Goal: Browse casually

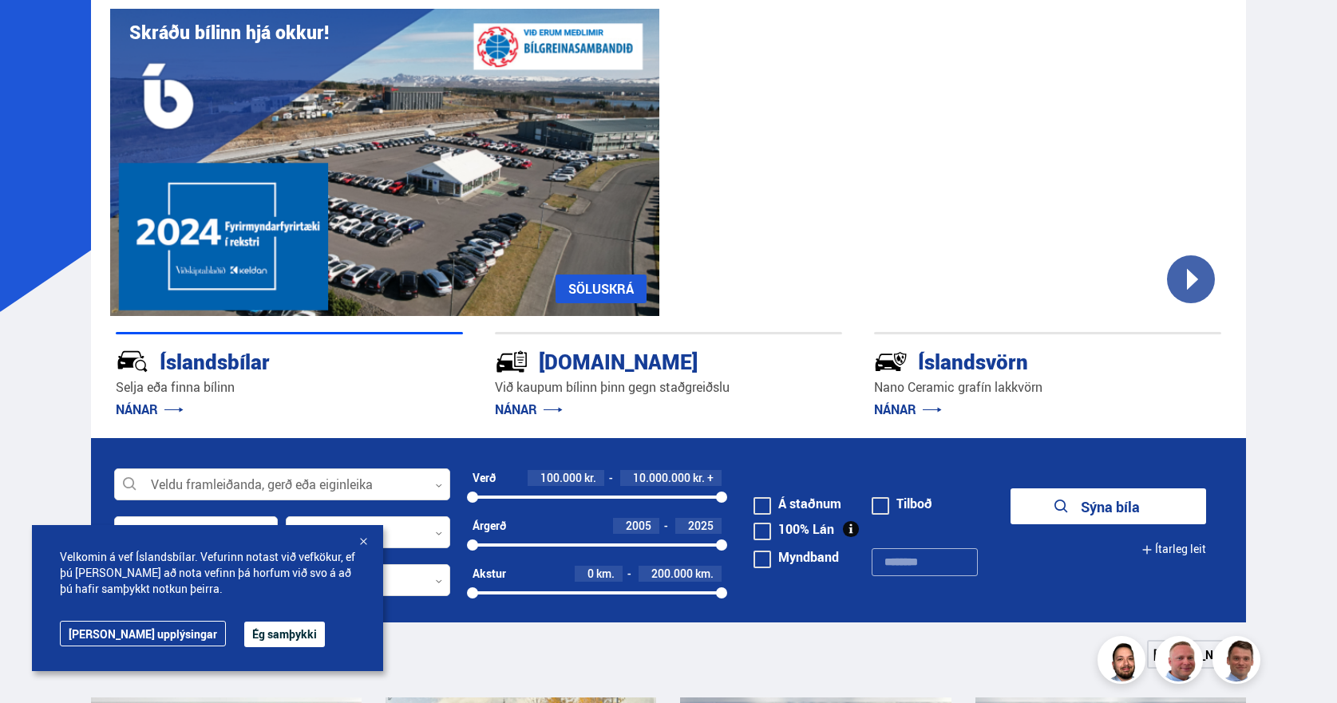
scroll to position [240, 0]
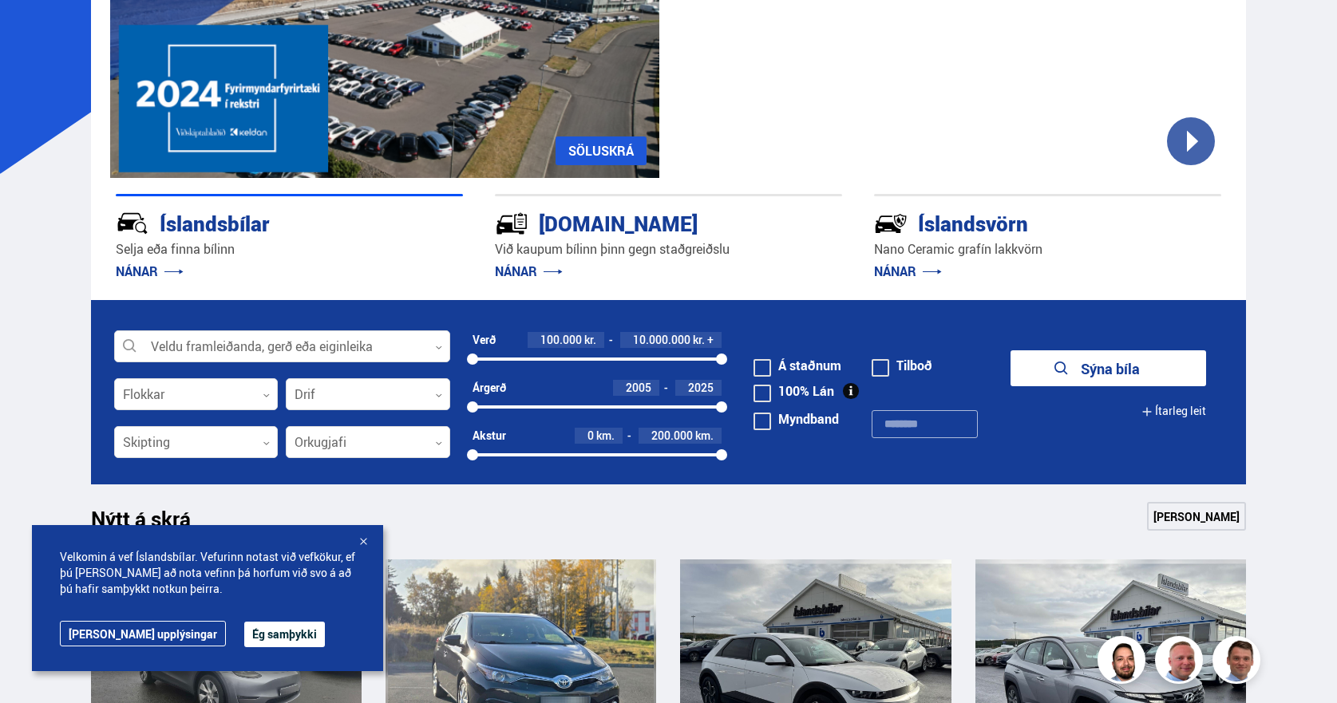
click at [122, 639] on link "Frekari upplýsingar" at bounding box center [143, 634] width 166 height 26
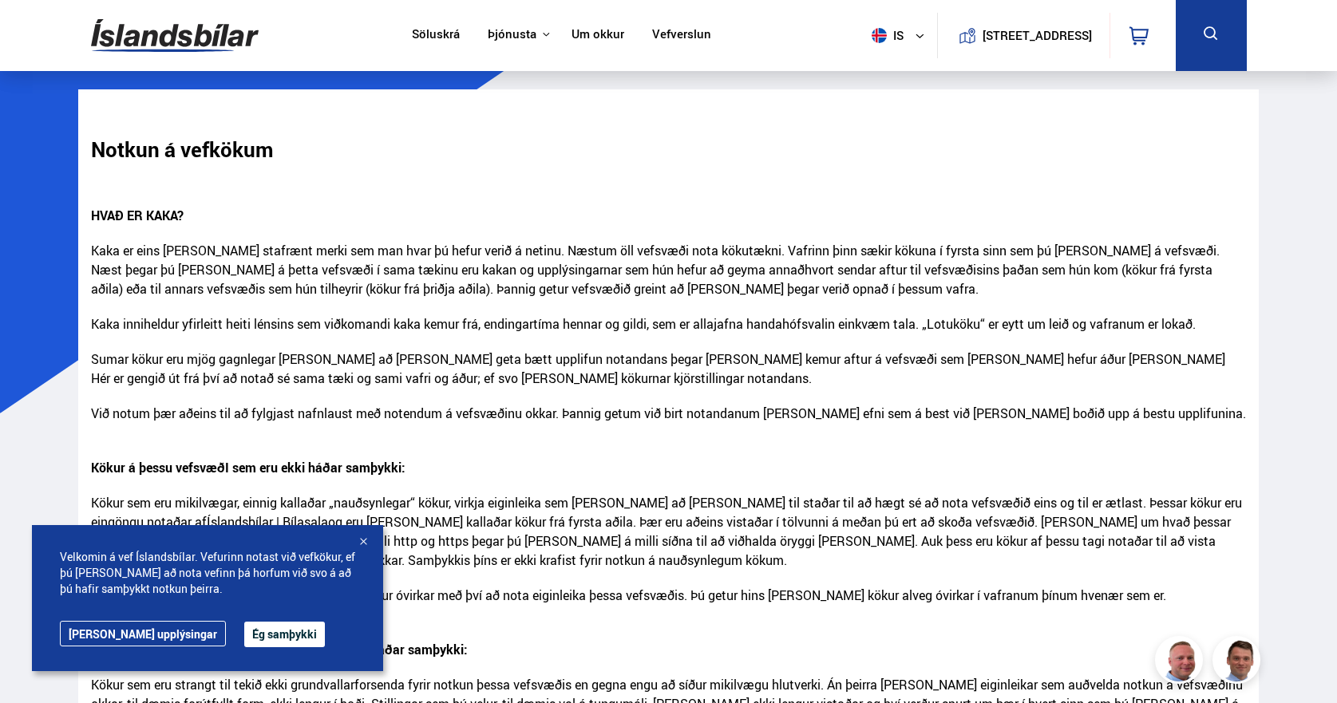
click at [244, 639] on button "Ég samþykki" at bounding box center [284, 635] width 81 height 26
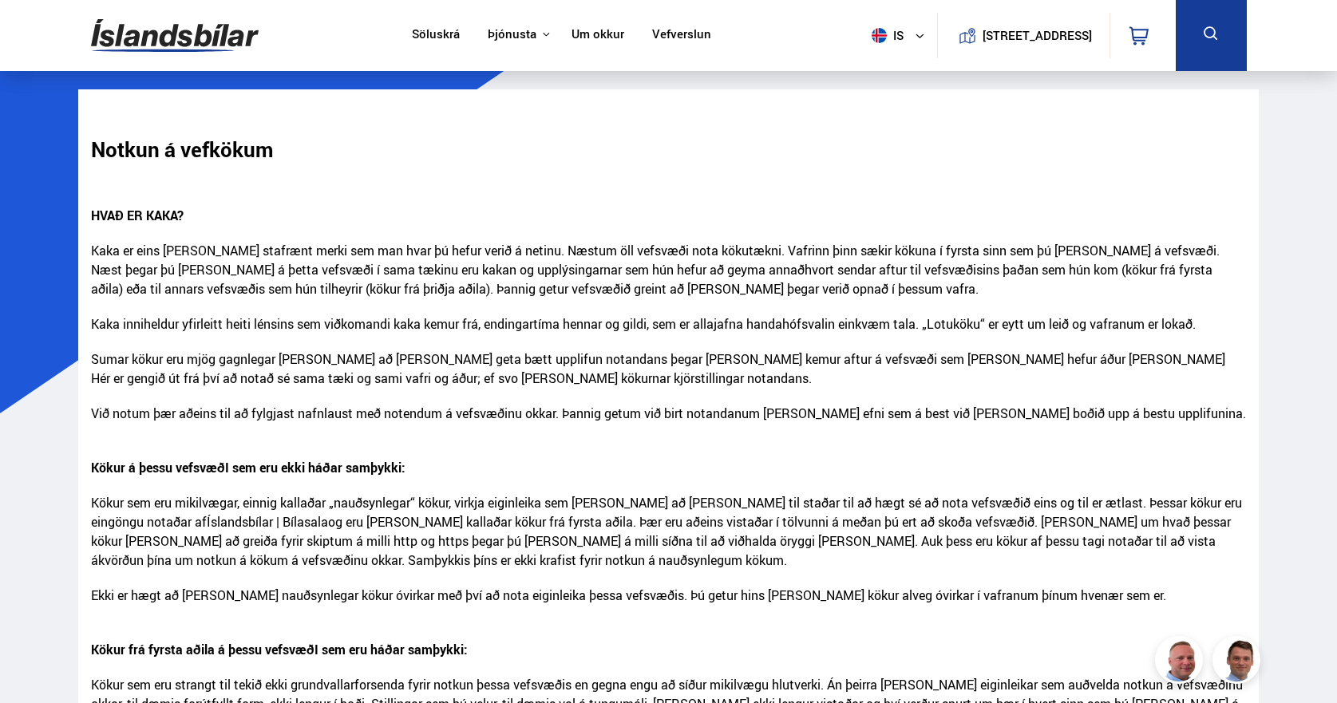
click at [137, 34] on img at bounding box center [175, 36] width 168 height 52
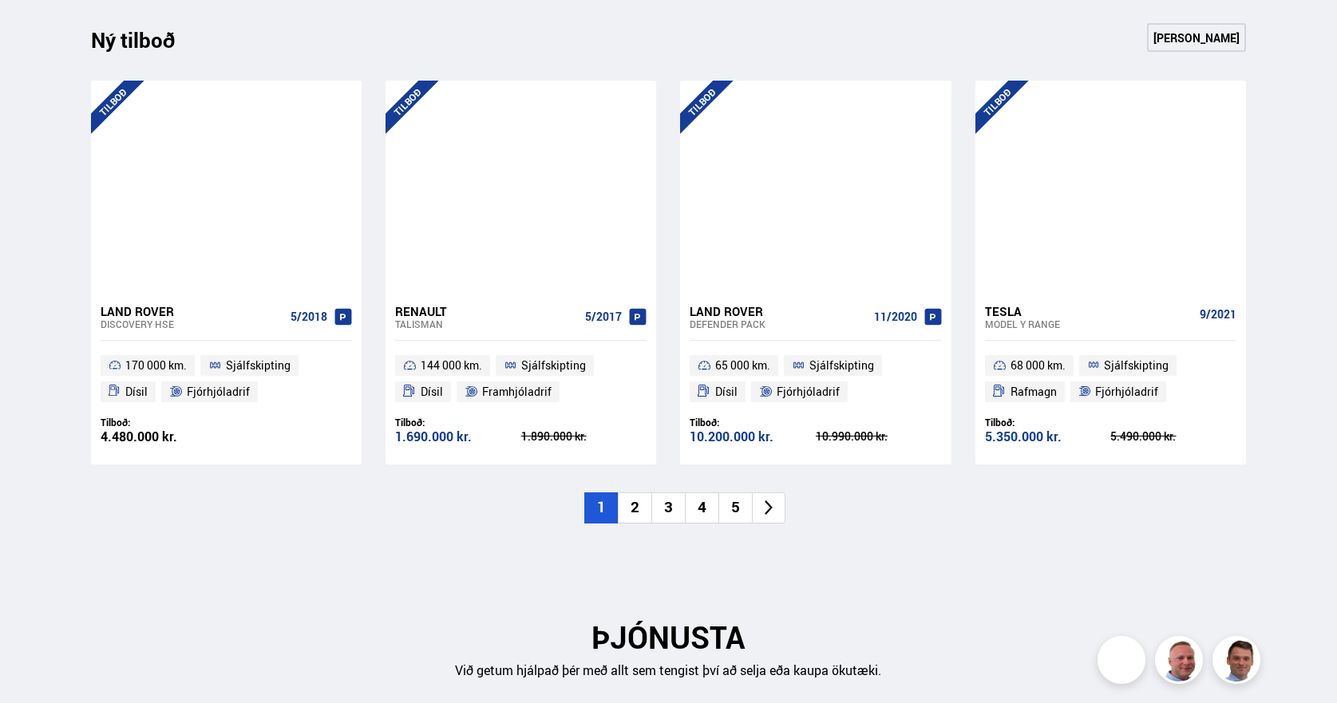
scroll to position [1677, 0]
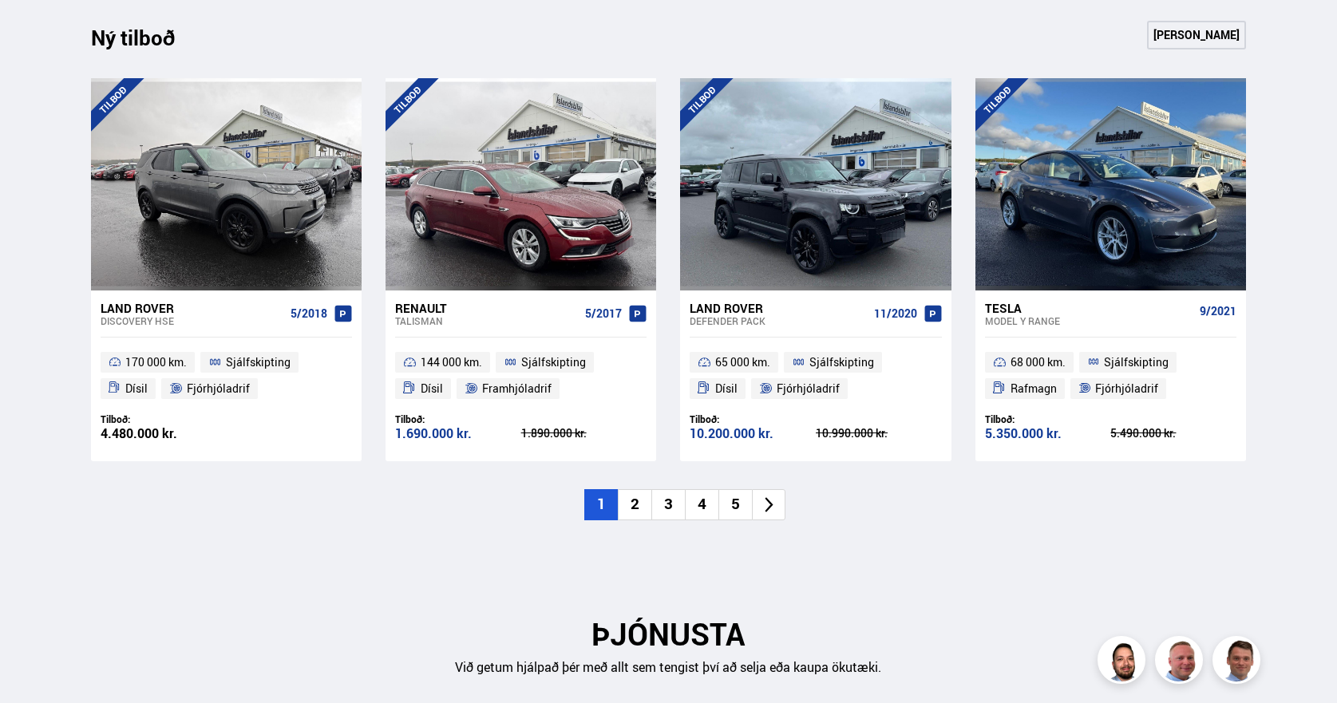
click at [639, 509] on li "2" at bounding box center [635, 504] width 34 height 31
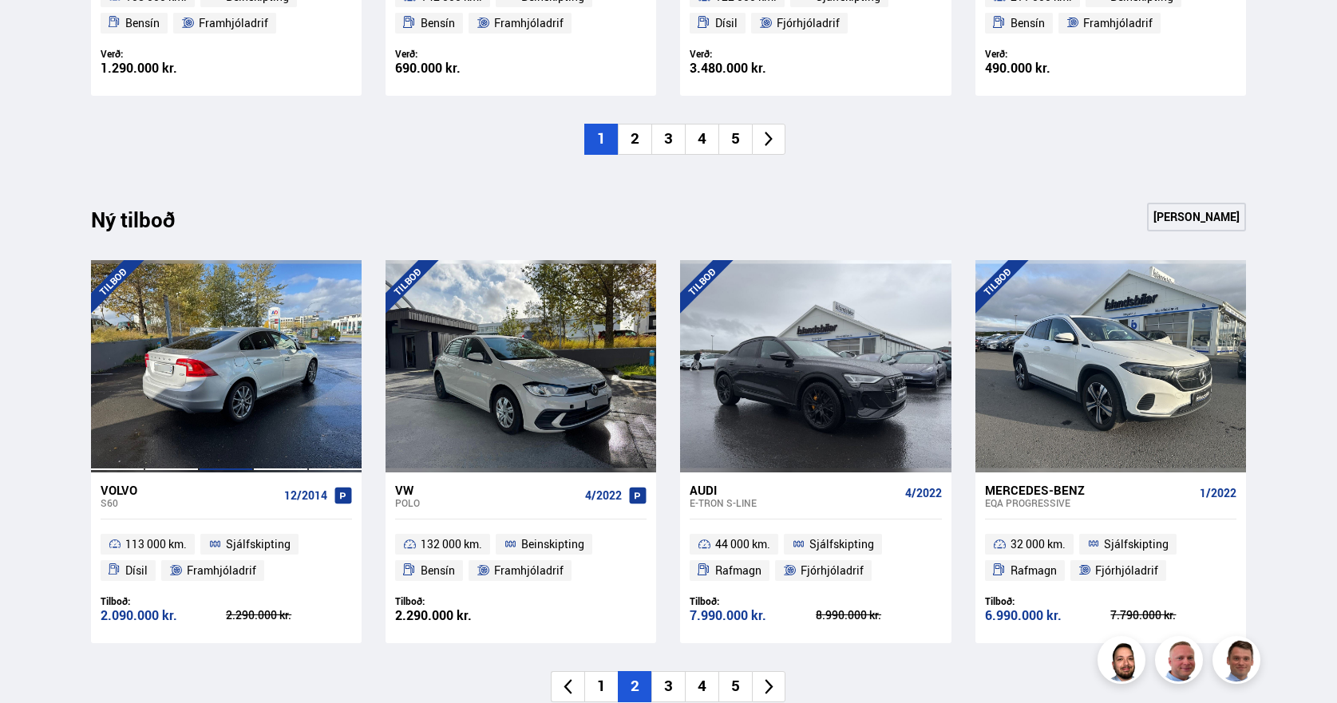
scroll to position [1517, 0]
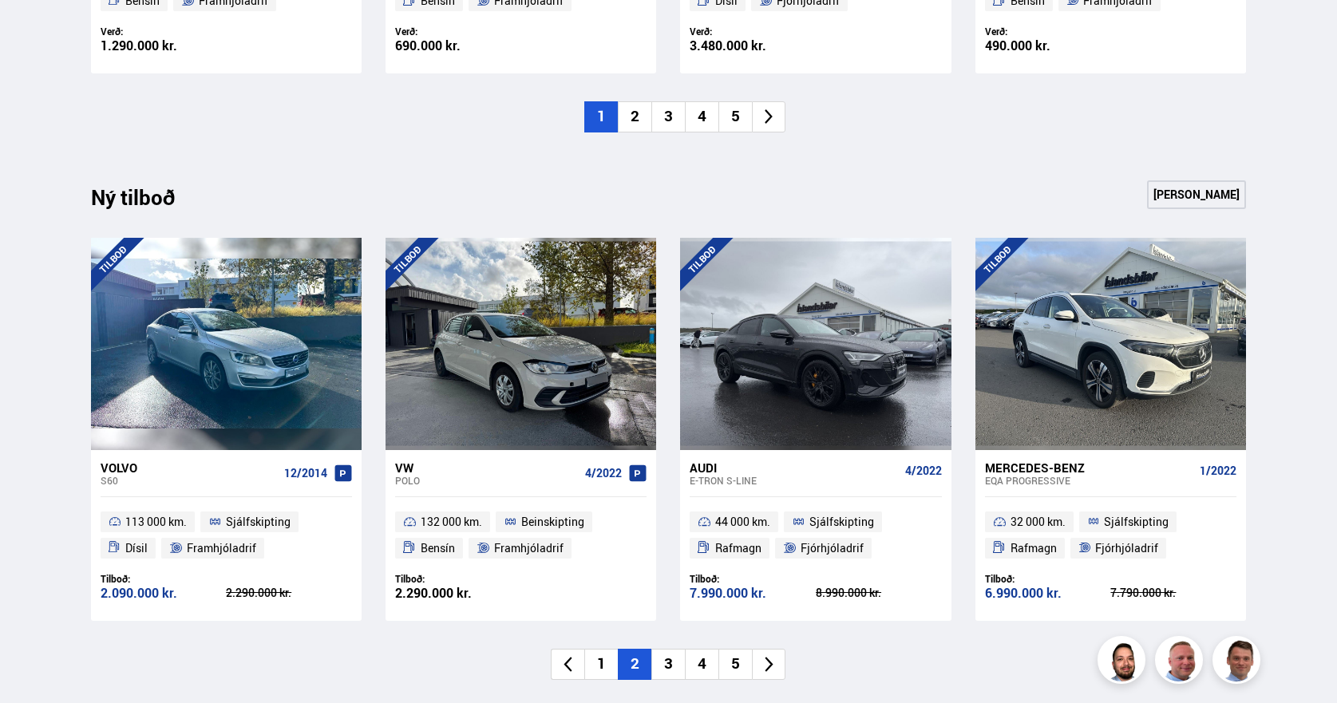
click at [637, 113] on li "2" at bounding box center [635, 116] width 34 height 31
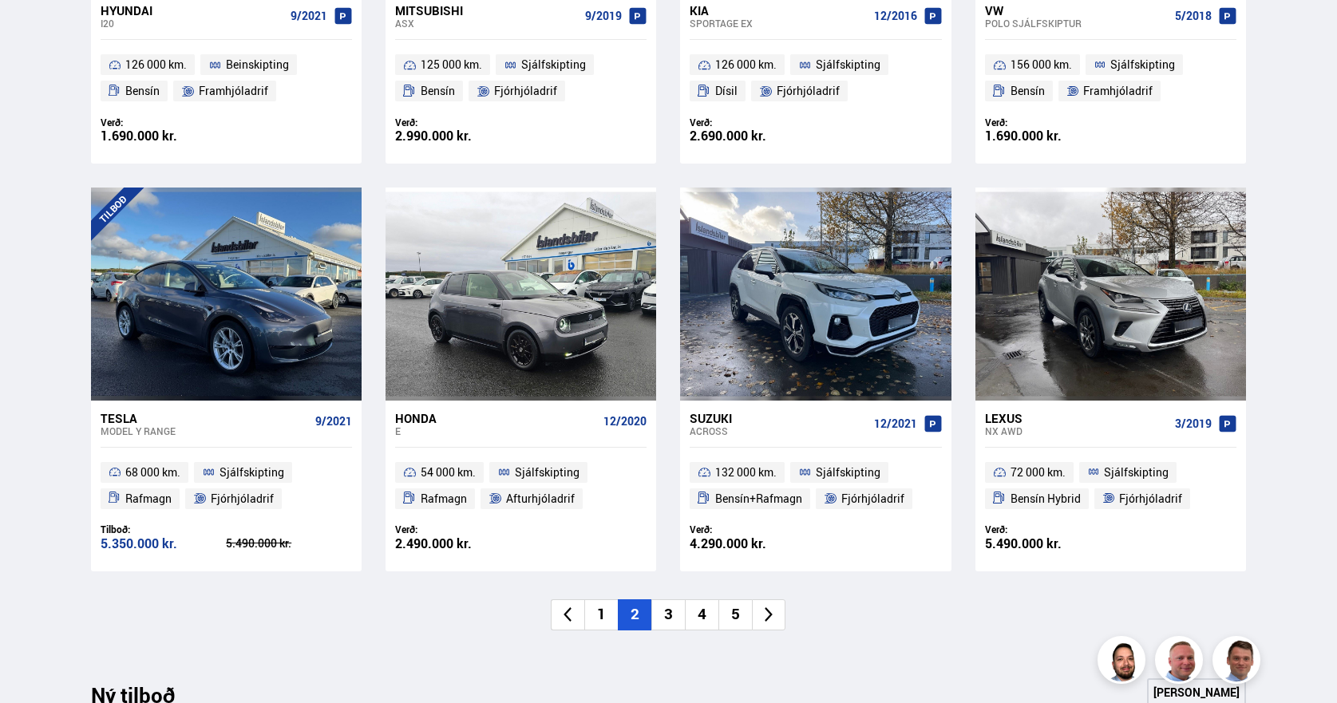
scroll to position [1038, 0]
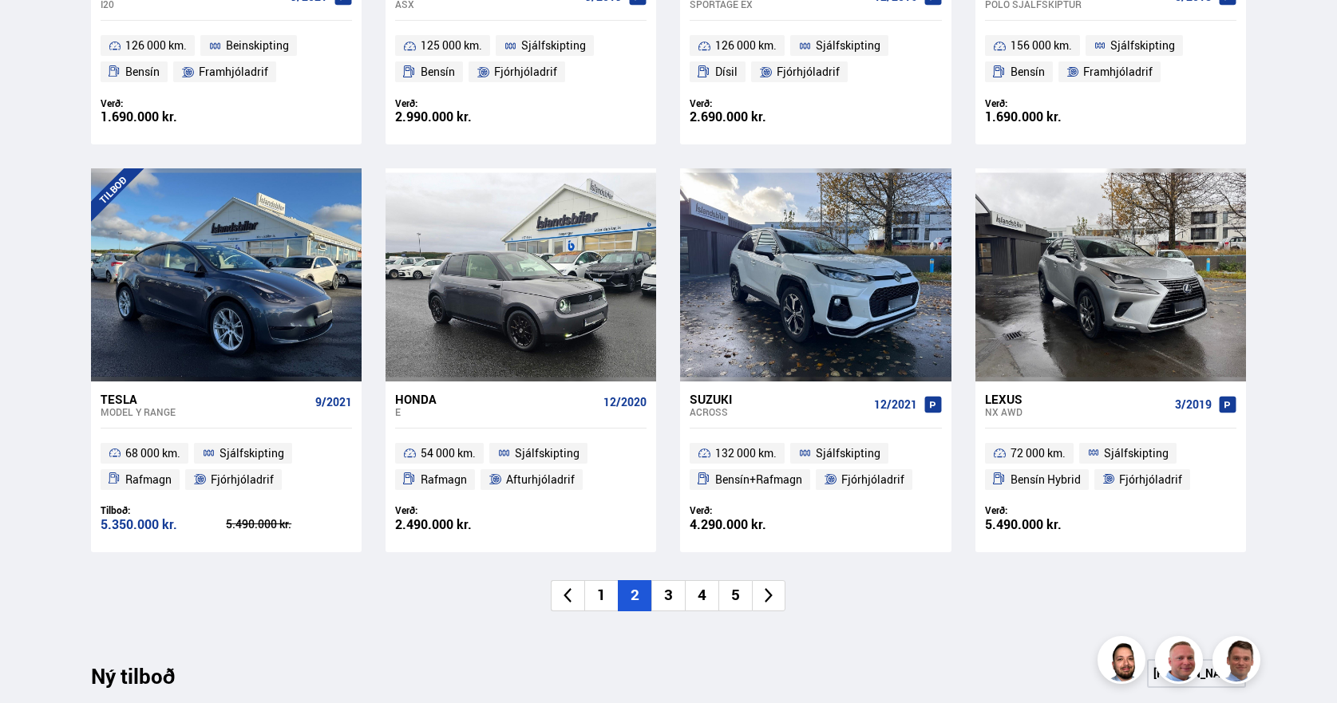
click at [672, 597] on li "3" at bounding box center [668, 595] width 34 height 31
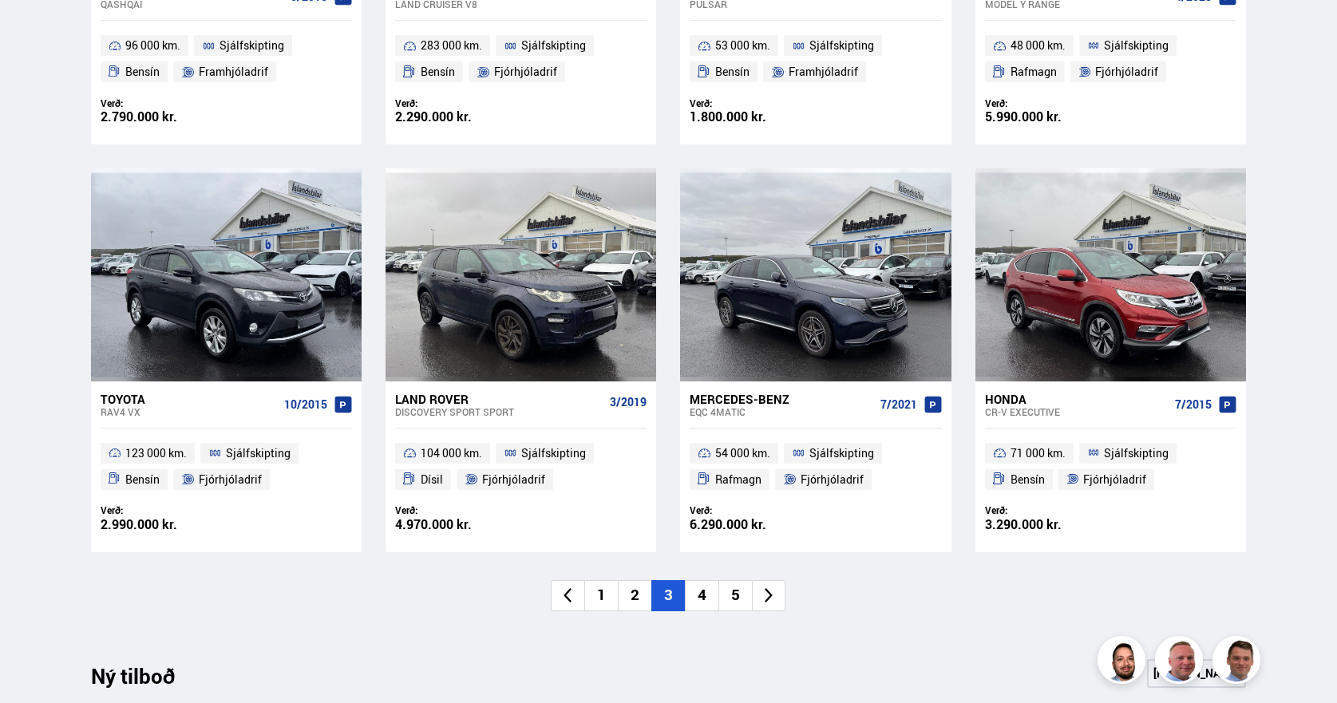
click at [700, 606] on li "4" at bounding box center [702, 595] width 34 height 31
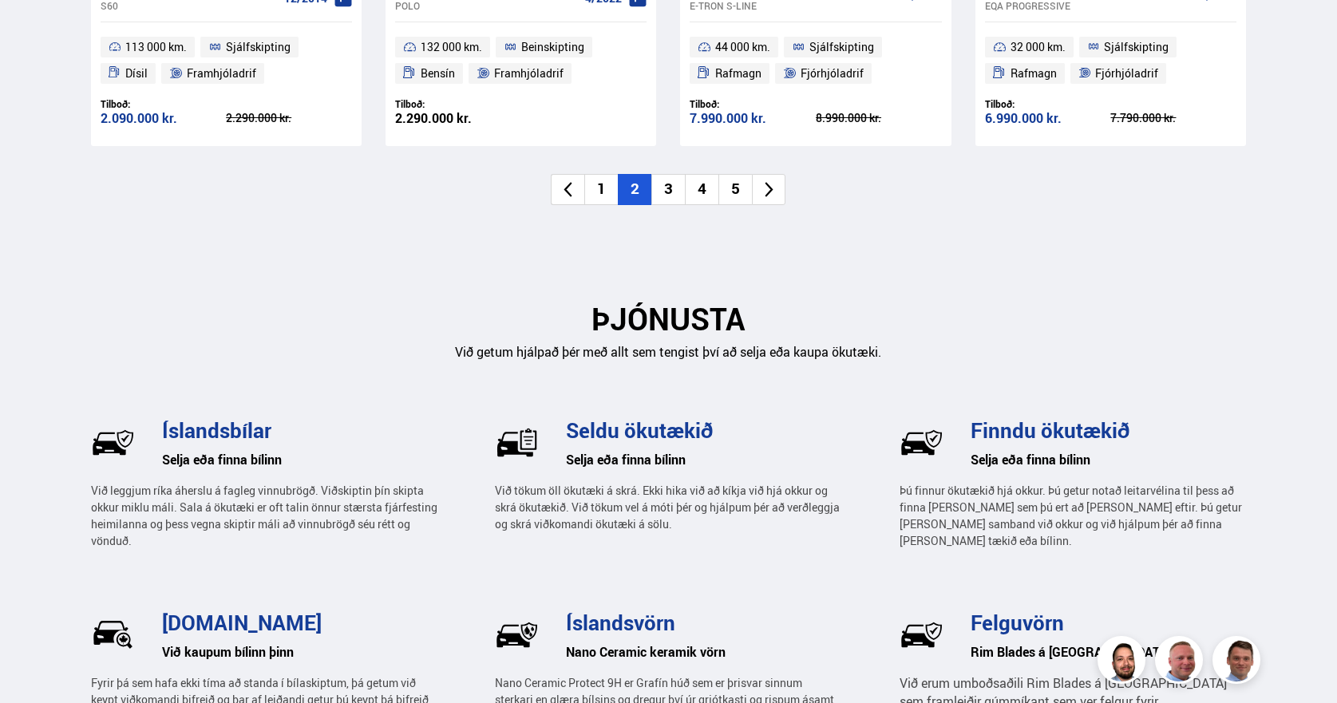
scroll to position [1996, 0]
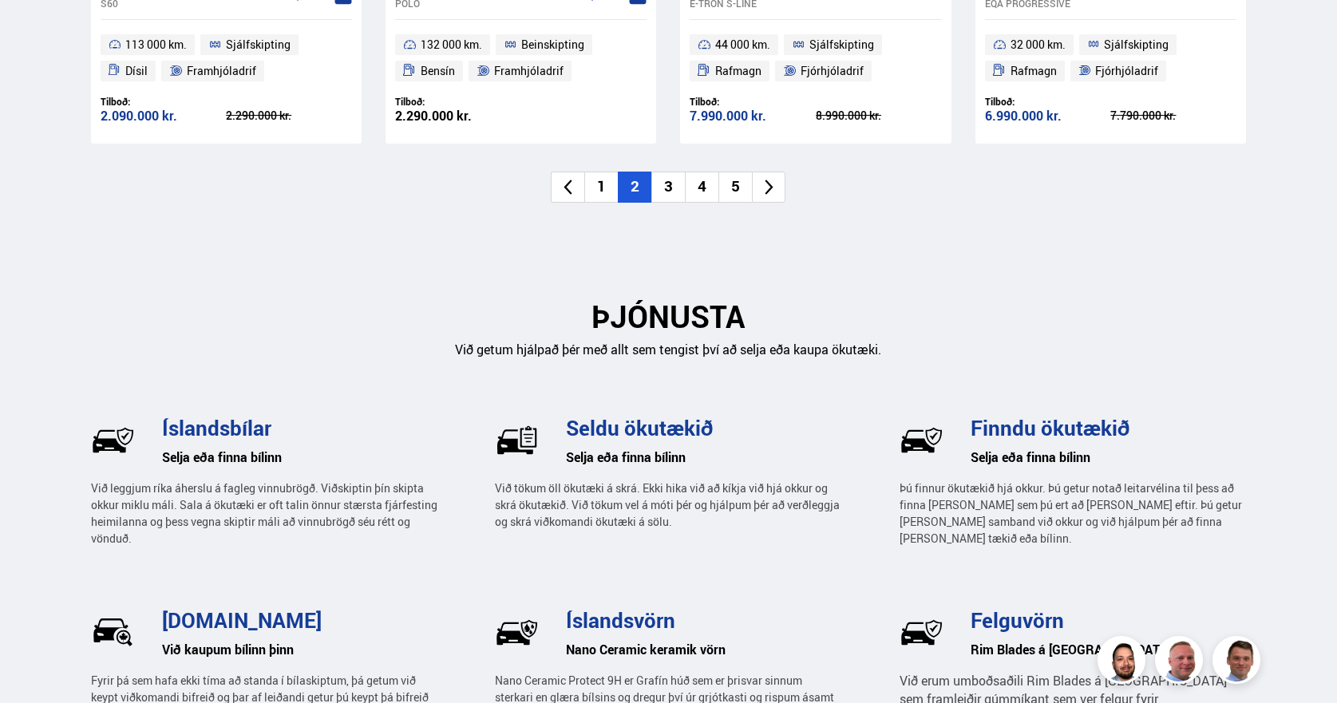
click at [700, 188] on li "4" at bounding box center [702, 187] width 34 height 31
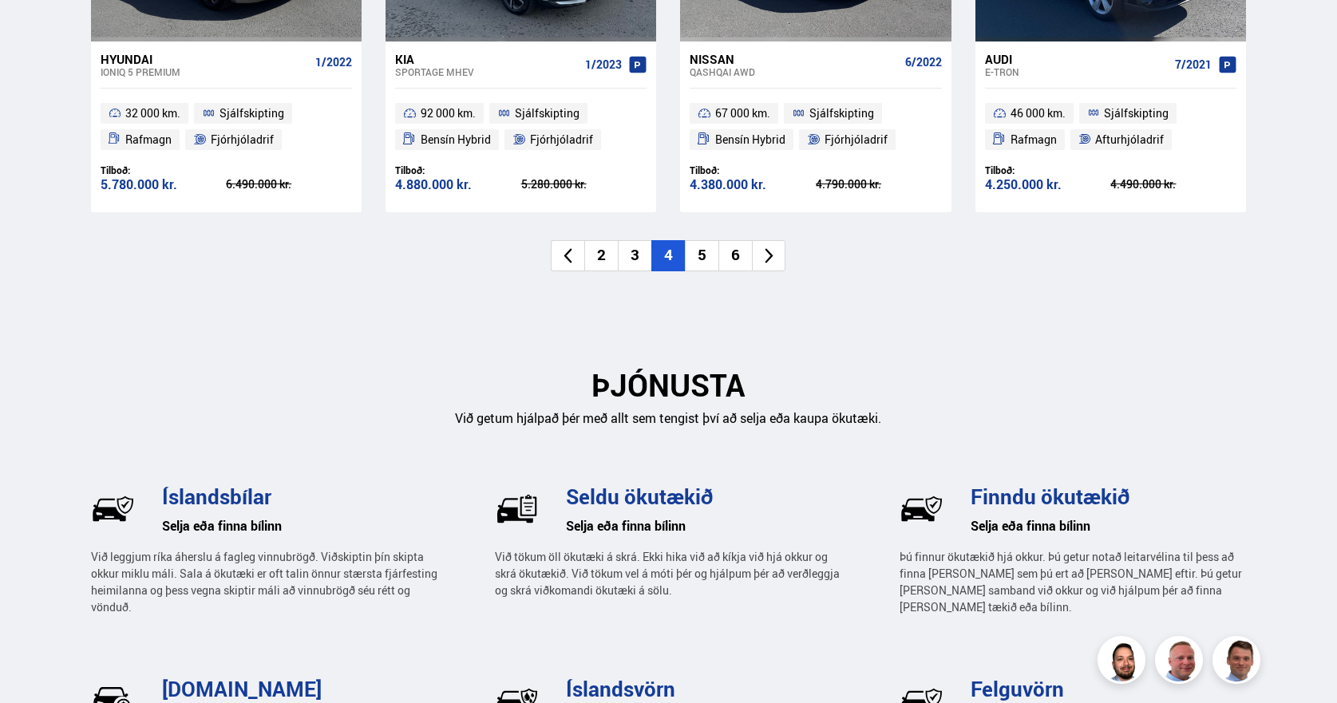
scroll to position [1597, 0]
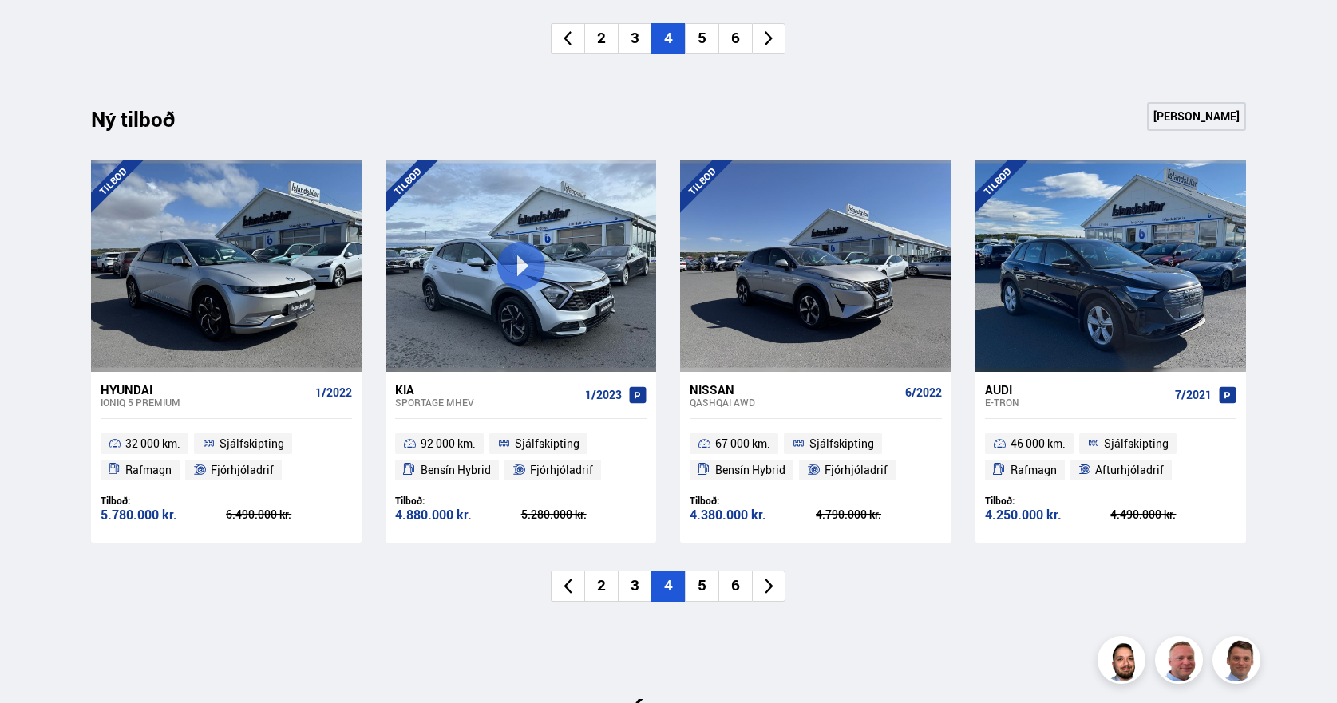
click at [711, 584] on li "5" at bounding box center [702, 586] width 34 height 31
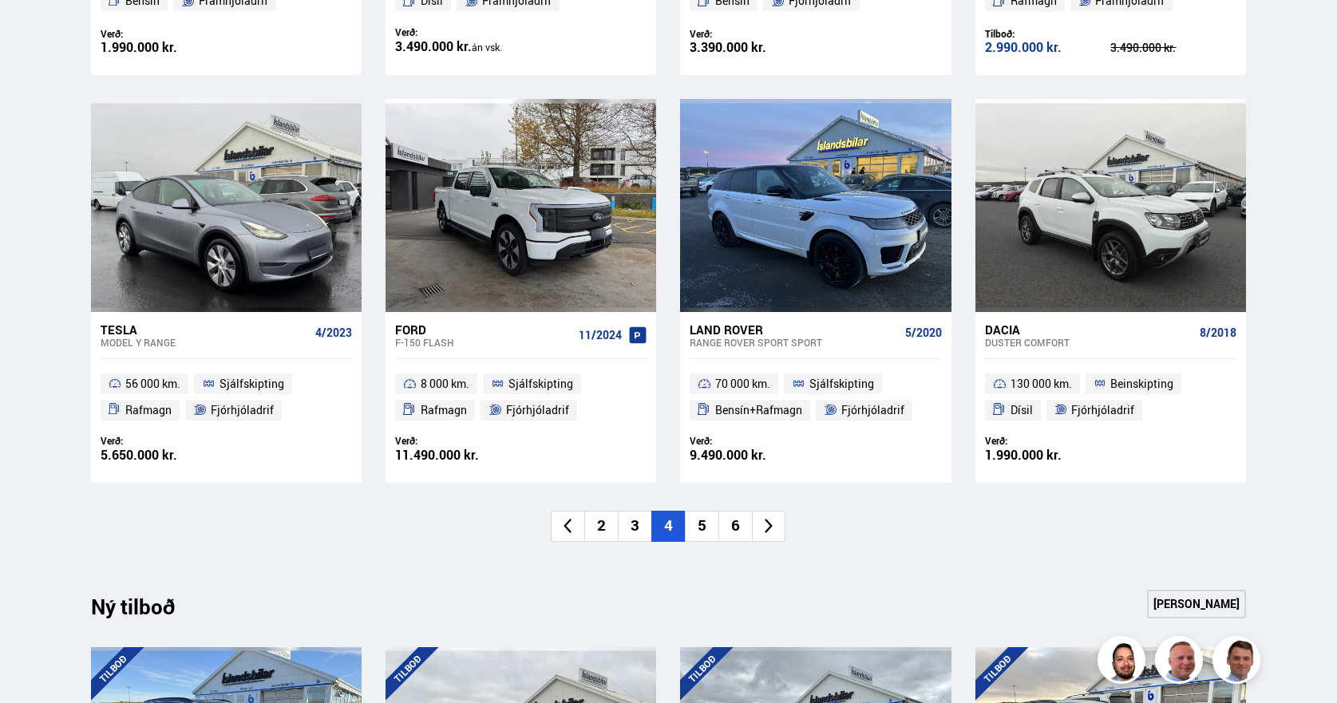
scroll to position [1118, 0]
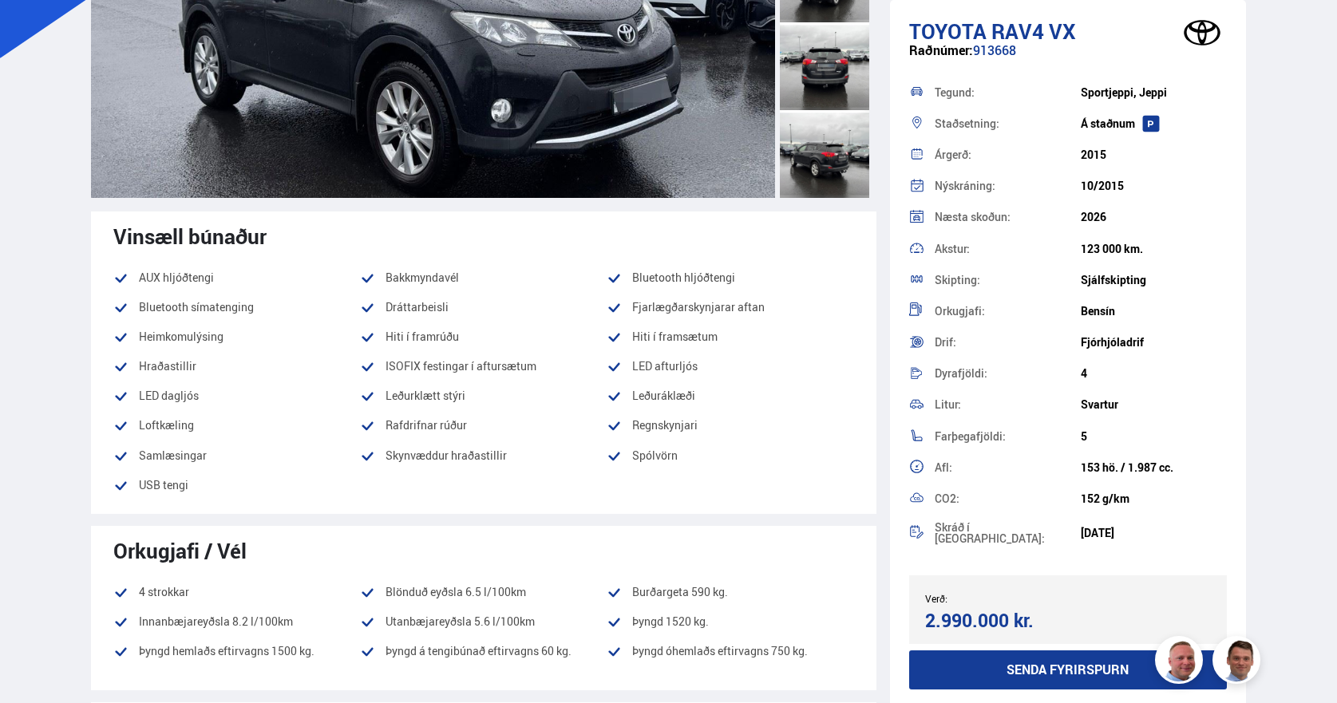
scroll to position [80, 0]
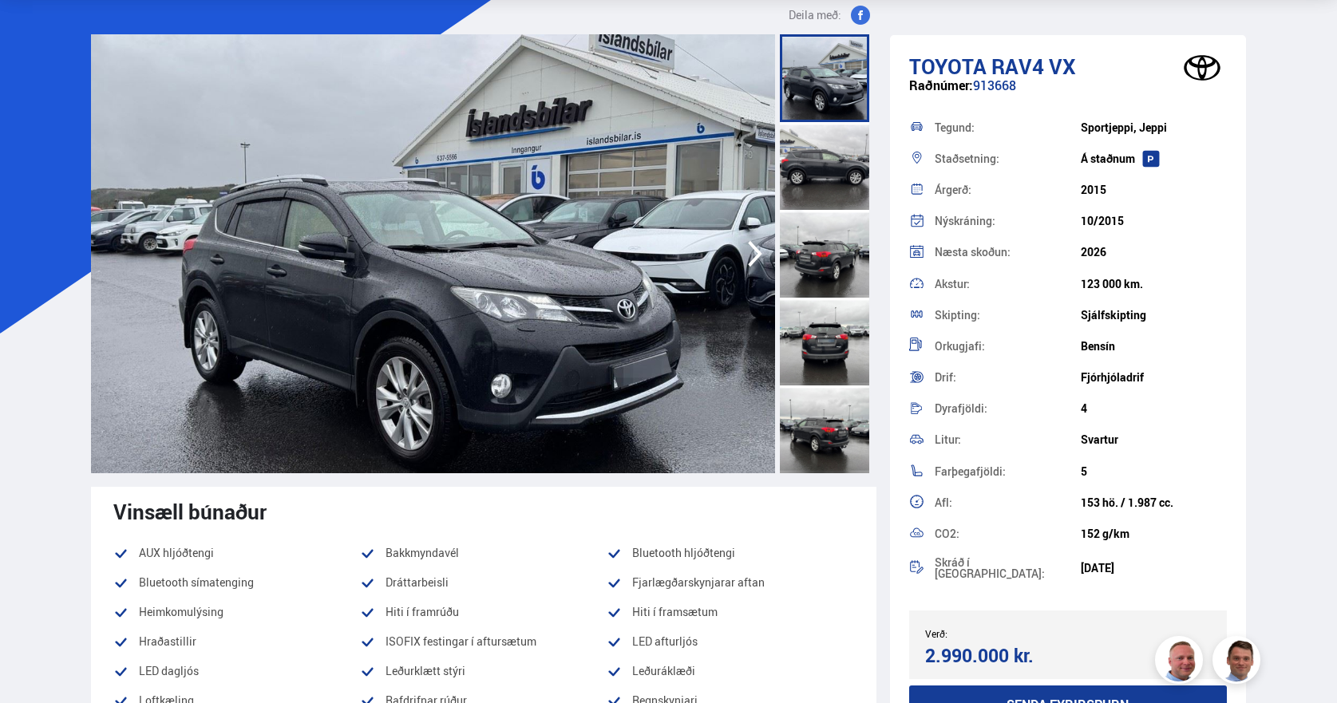
click at [759, 249] on icon "button" at bounding box center [755, 254] width 32 height 38
